Goal: Information Seeking & Learning: Check status

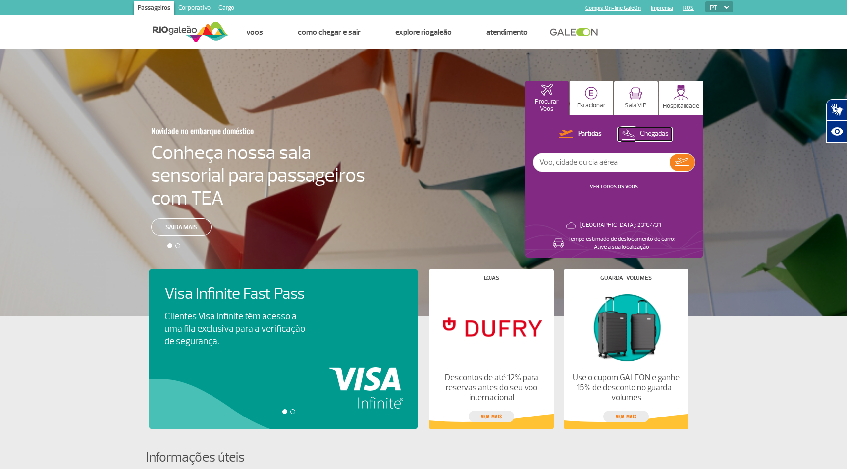
click at [640, 131] on p "Chegadas" at bounding box center [654, 133] width 29 height 9
click at [565, 138] on button "Partidas" at bounding box center [580, 134] width 49 height 13
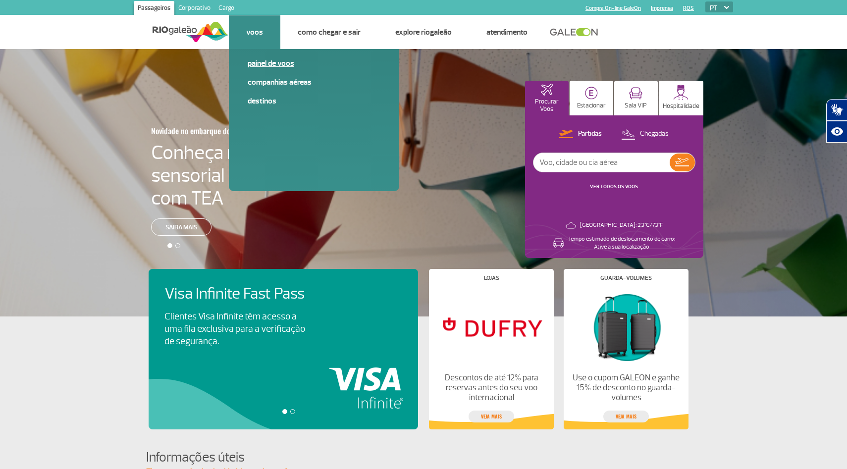
click at [268, 64] on link "Painel de voos" at bounding box center [314, 63] width 133 height 11
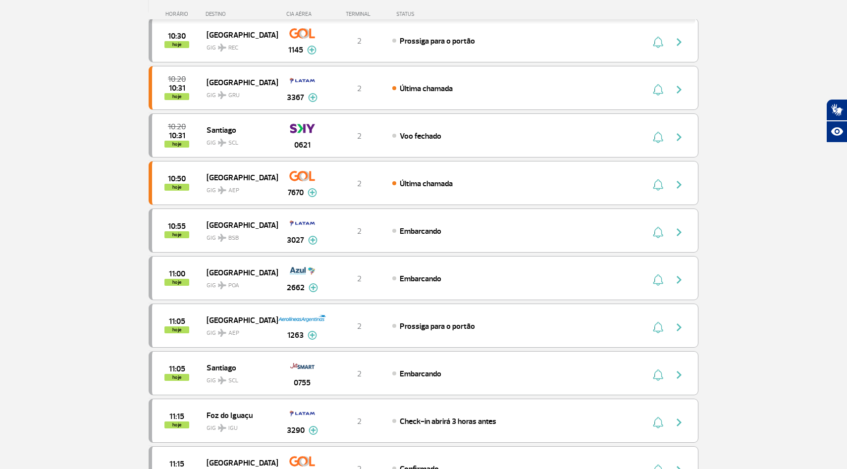
scroll to position [516, 0]
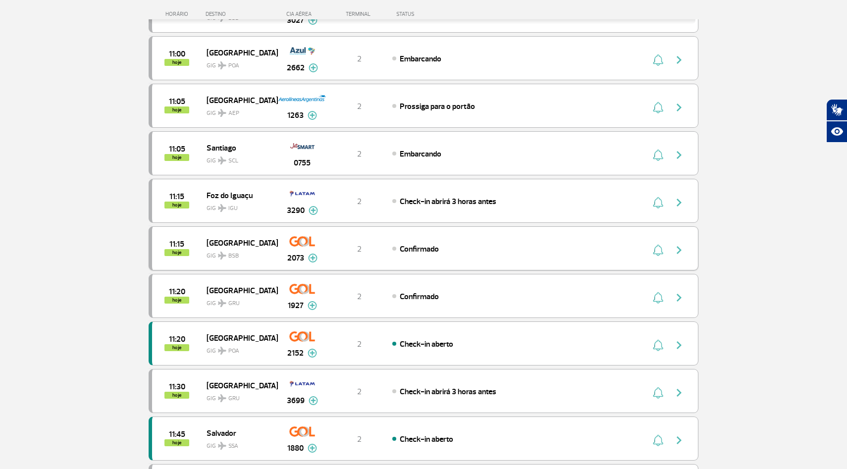
click at [677, 248] on img "button" at bounding box center [679, 250] width 12 height 12
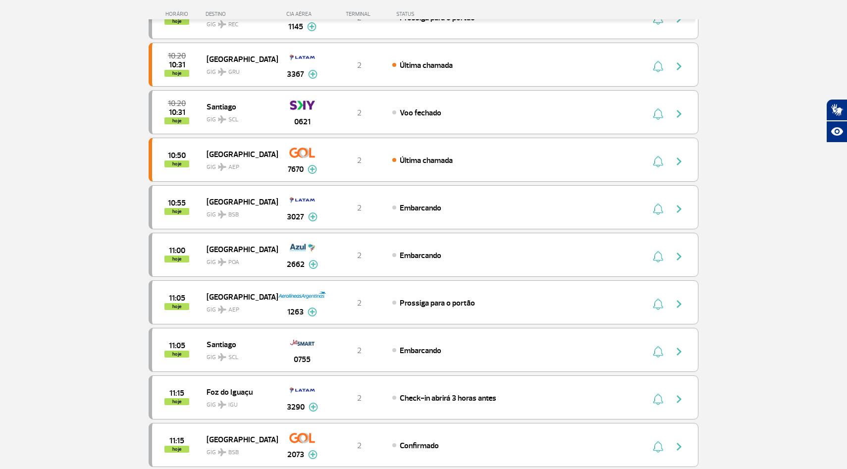
scroll to position [528, 0]
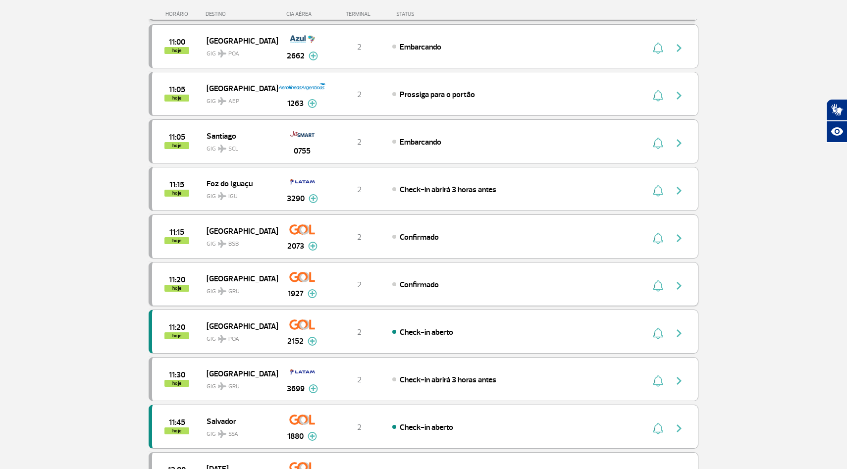
click at [678, 283] on img "button" at bounding box center [679, 286] width 12 height 12
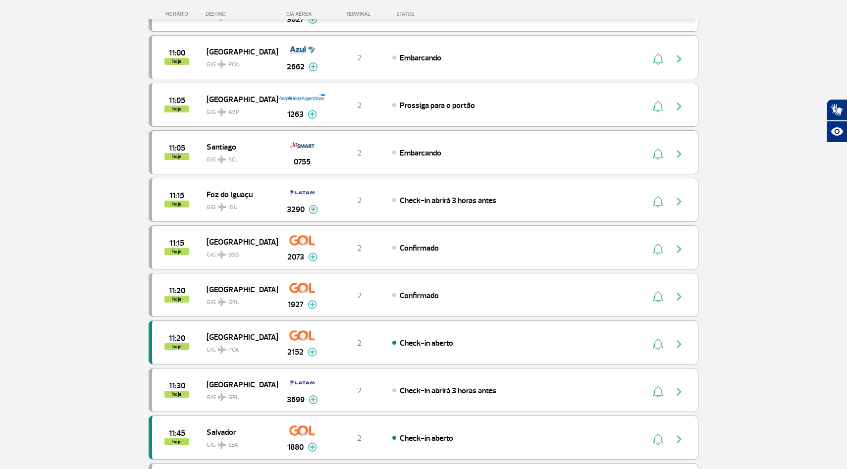
scroll to position [519, 0]
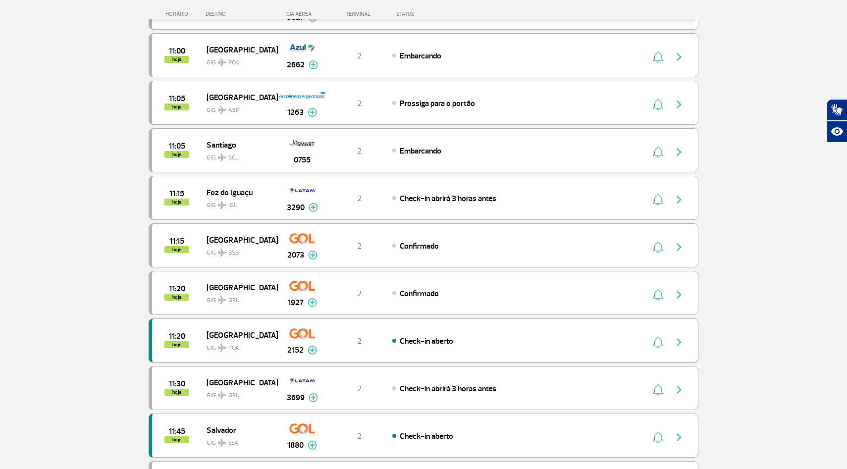
click at [680, 341] on img "button" at bounding box center [679, 342] width 12 height 12
